Goal: Task Accomplishment & Management: Complete application form

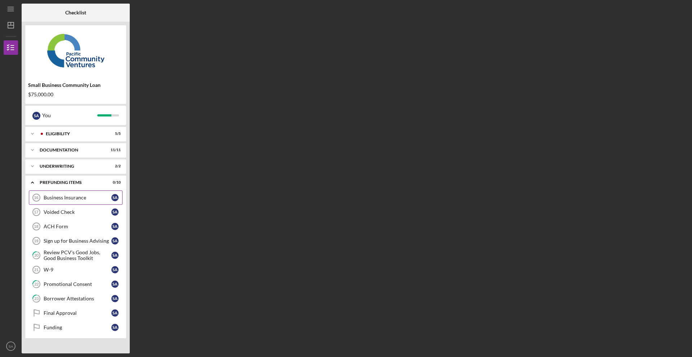
click at [73, 198] on div "Business Insurance" at bounding box center [78, 198] width 68 height 6
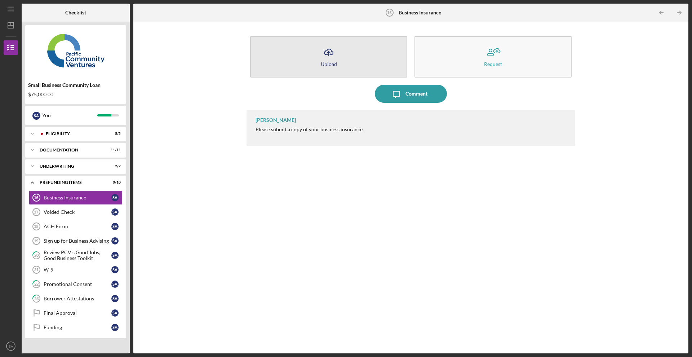
click at [344, 55] on button "Icon/Upload Upload" at bounding box center [328, 56] width 157 height 41
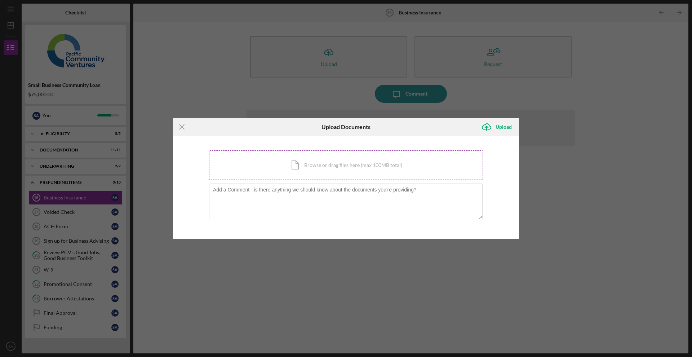
click at [319, 163] on div "Icon/Document Browse or drag files here (max 100MB total) Tap to choose files o…" at bounding box center [346, 165] width 274 height 30
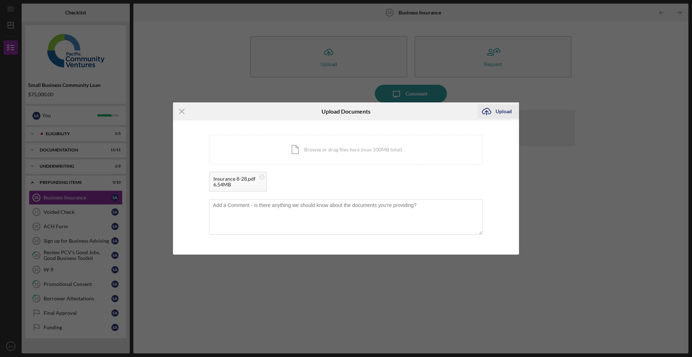
click at [494, 116] on icon "Icon/Upload" at bounding box center [487, 111] width 18 height 18
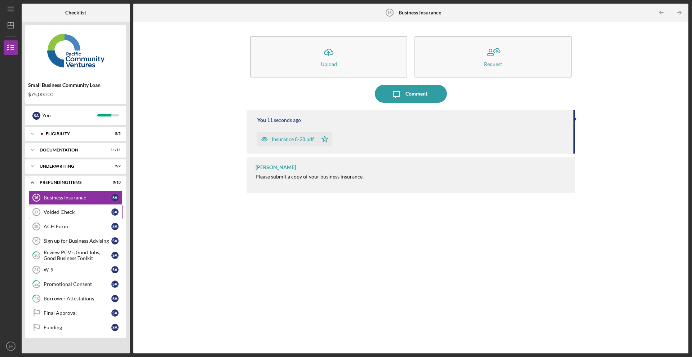
click at [84, 214] on div "Voided Check" at bounding box center [78, 212] width 68 height 6
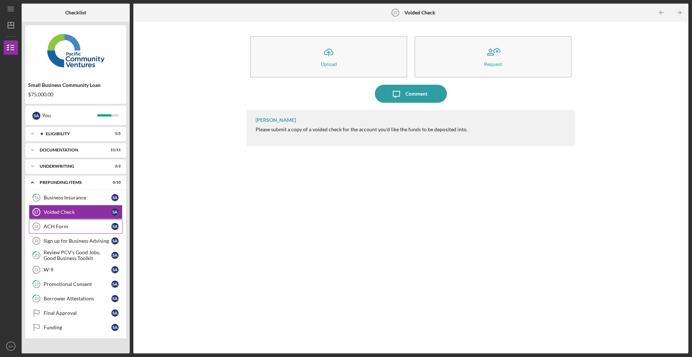
click at [87, 229] on link "ACH Form 18 ACH Form S A" at bounding box center [76, 226] width 94 height 14
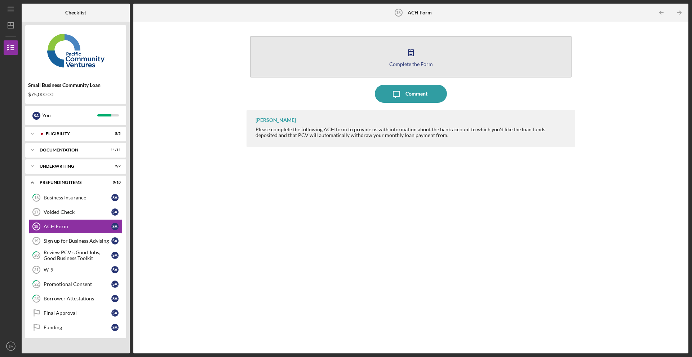
click at [418, 56] on icon "button" at bounding box center [411, 52] width 18 height 18
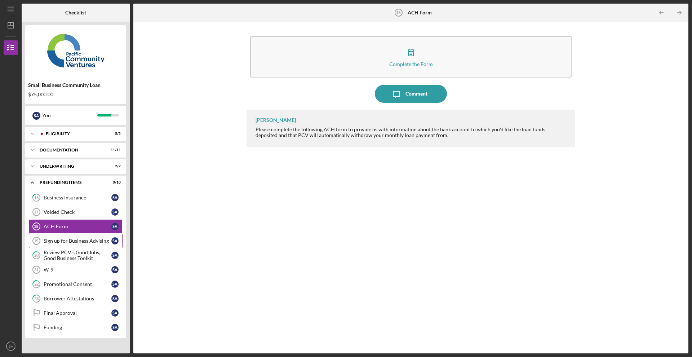
click at [80, 243] on div "Sign up for Business Advising" at bounding box center [78, 241] width 68 height 6
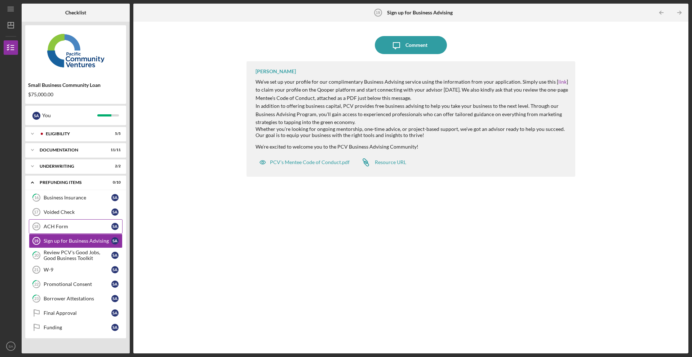
click at [70, 232] on link "ACH Form 18 ACH Form S A" at bounding box center [76, 226] width 94 height 14
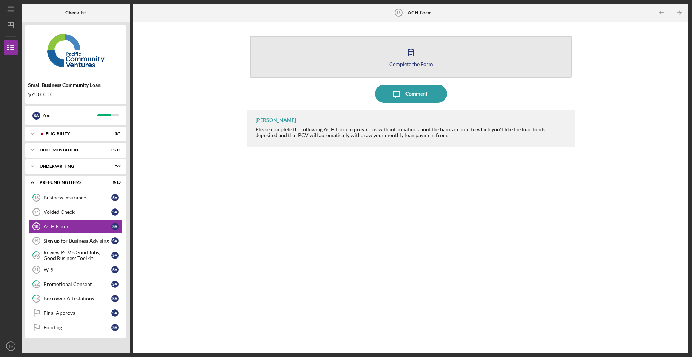
click at [411, 70] on button "Complete the Form Form" at bounding box center [410, 56] width 321 height 41
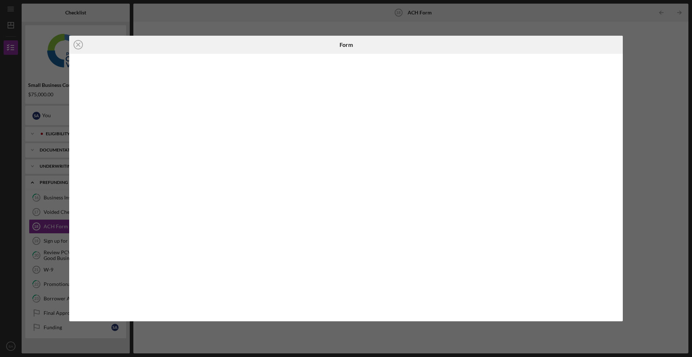
click at [363, 31] on div "Icon/Close Form" at bounding box center [346, 178] width 692 height 357
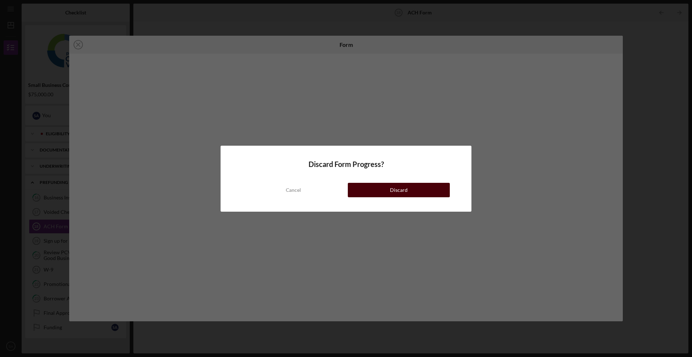
click at [383, 190] on button "Discard" at bounding box center [399, 190] width 102 height 14
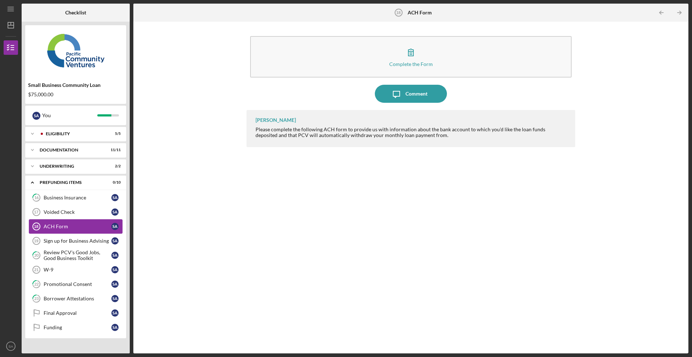
click at [79, 221] on link "ACH Form 18 ACH Form S A" at bounding box center [76, 226] width 94 height 14
click at [79, 219] on link "Voided Check 17 Voided Check S A" at bounding box center [76, 212] width 94 height 14
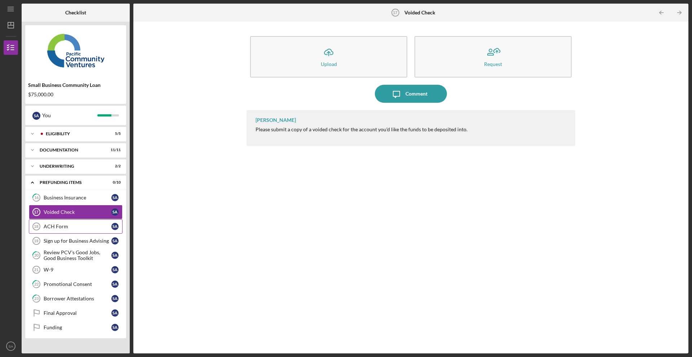
click at [78, 231] on link "ACH Form 18 ACH Form S A" at bounding box center [76, 226] width 94 height 14
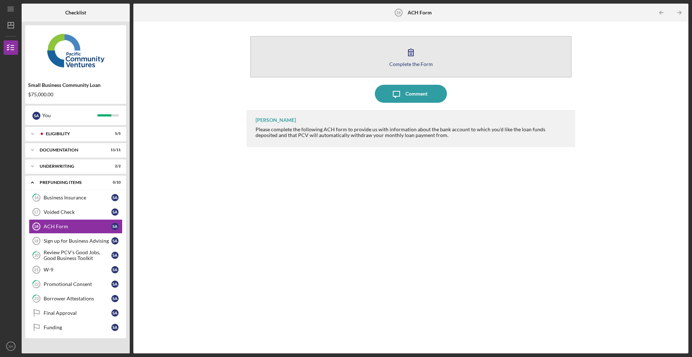
click at [415, 63] on div "Complete the Form" at bounding box center [411, 63] width 44 height 5
click at [409, 65] on div "Complete the Form" at bounding box center [411, 63] width 44 height 5
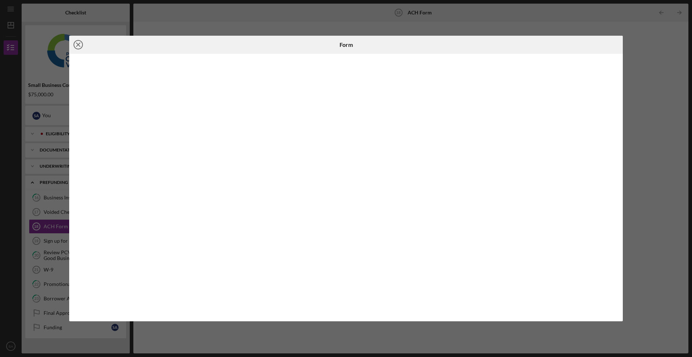
click at [80, 46] on line at bounding box center [78, 45] width 4 height 4
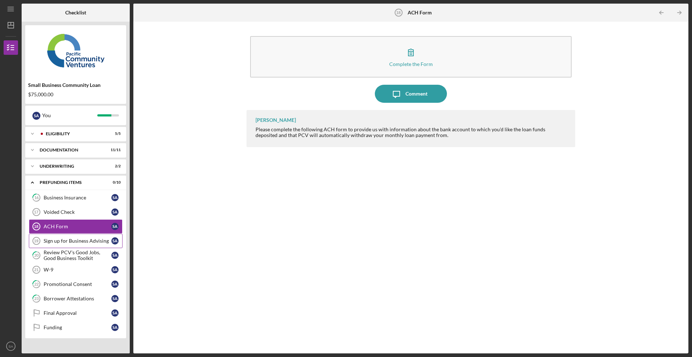
click at [64, 241] on div "Sign up for Business Advising" at bounding box center [78, 241] width 68 height 6
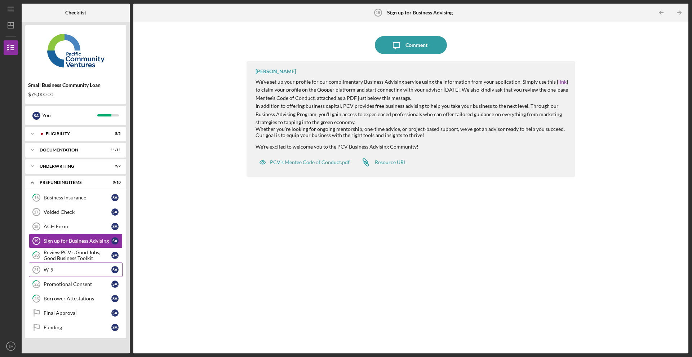
click at [65, 268] on div "W-9" at bounding box center [78, 270] width 68 height 6
